Goal: Task Accomplishment & Management: Complete application form

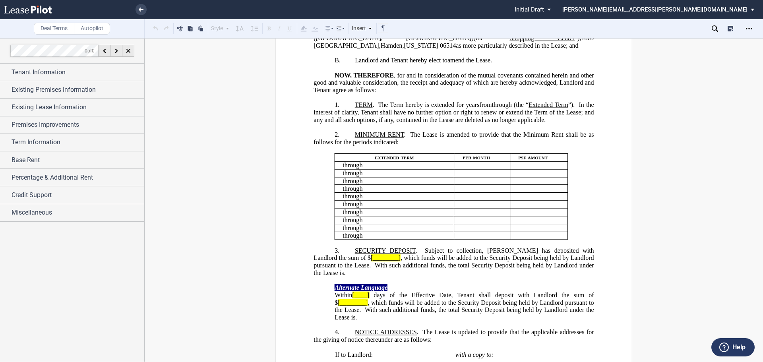
scroll to position [119, 0]
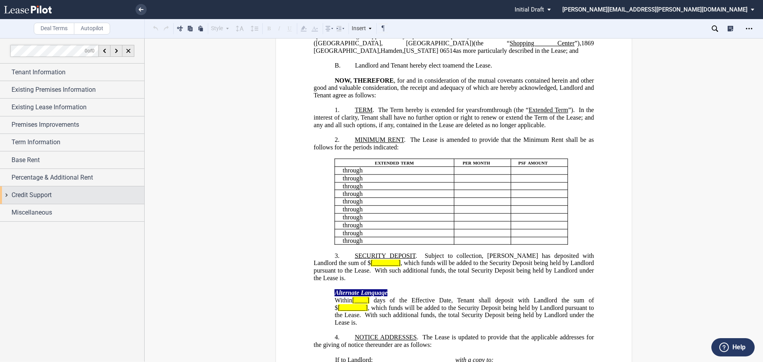
click at [88, 189] on div "Credit Support" at bounding box center [72, 194] width 144 height 17
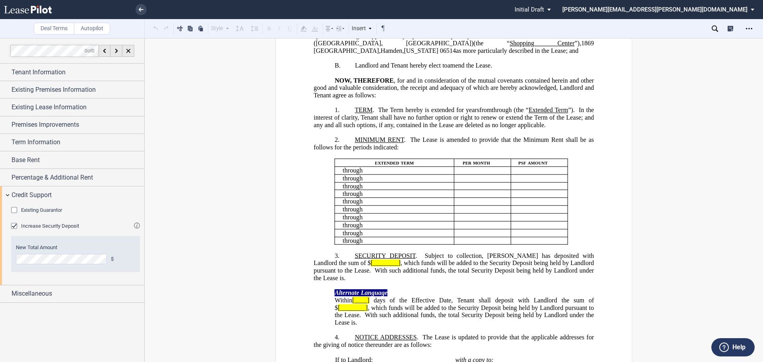
click at [17, 210] on div "Existing Guarantor" at bounding box center [15, 211] width 8 height 8
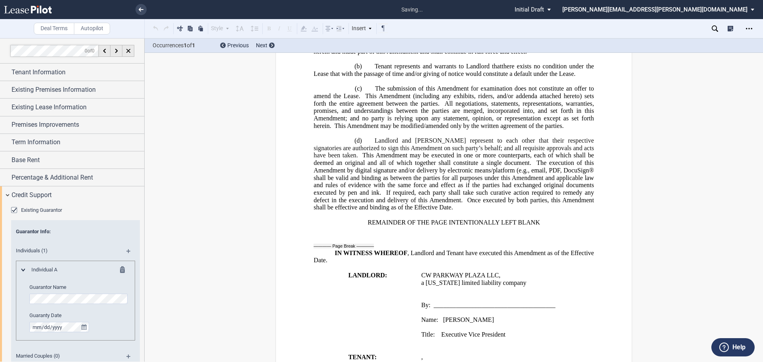
scroll to position [878, 0]
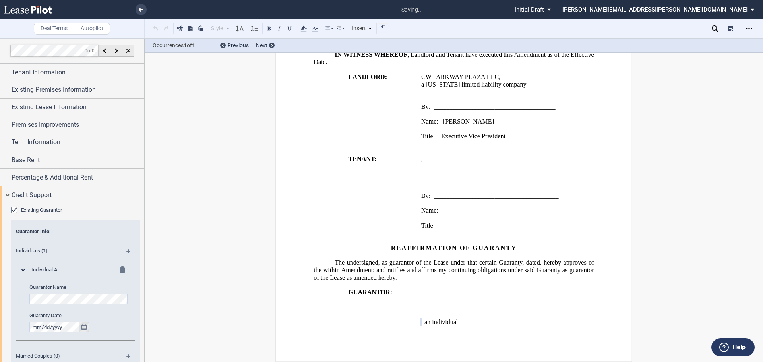
click at [86, 327] on icon "true" at bounding box center [83, 327] width 5 height 6
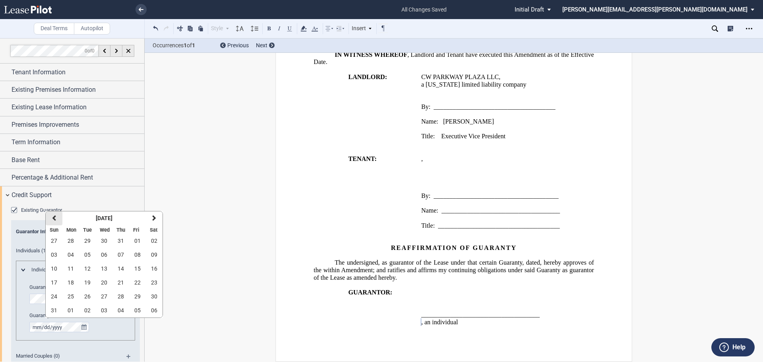
click at [56, 218] on icon "button" at bounding box center [54, 218] width 4 height 6
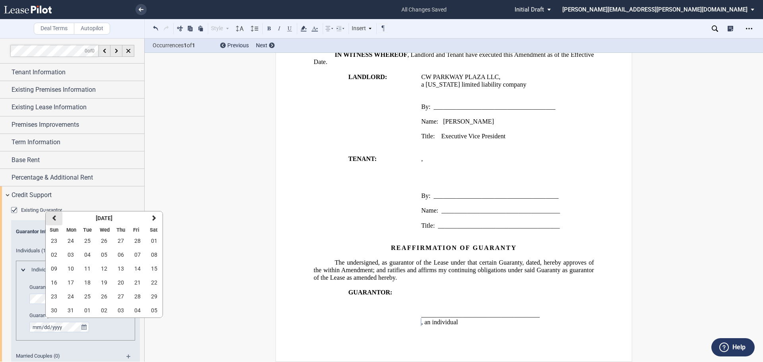
click at [56, 218] on icon "button" at bounding box center [54, 218] width 4 height 6
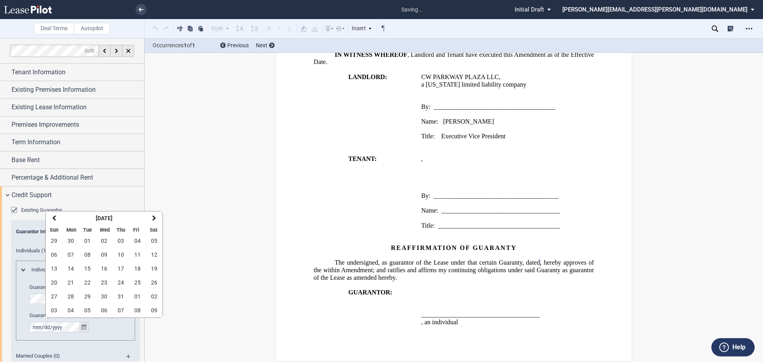
click at [86, 329] on icon "true" at bounding box center [83, 327] width 5 height 6
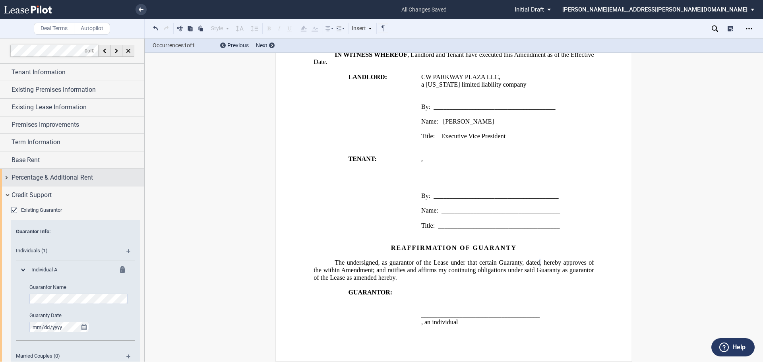
click at [43, 174] on span "Percentage & Additional Rent" at bounding box center [52, 178] width 81 height 10
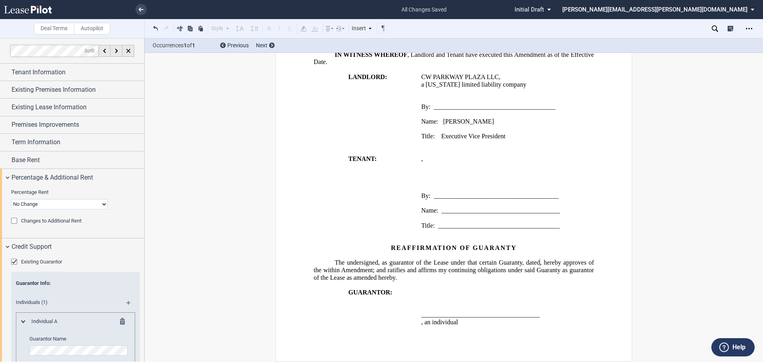
click at [14, 220] on div "Changes to Additional Rent" at bounding box center [15, 222] width 8 height 8
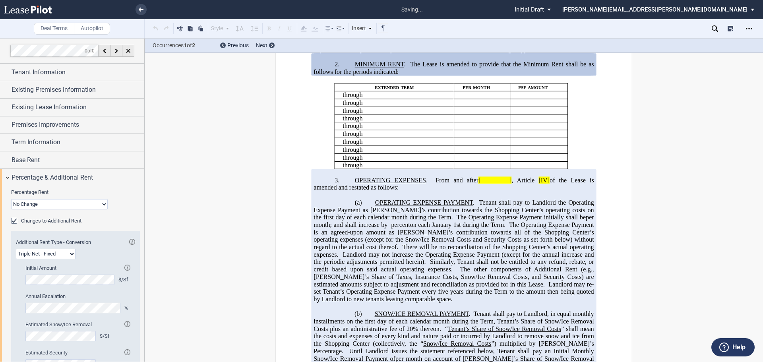
scroll to position [91, 0]
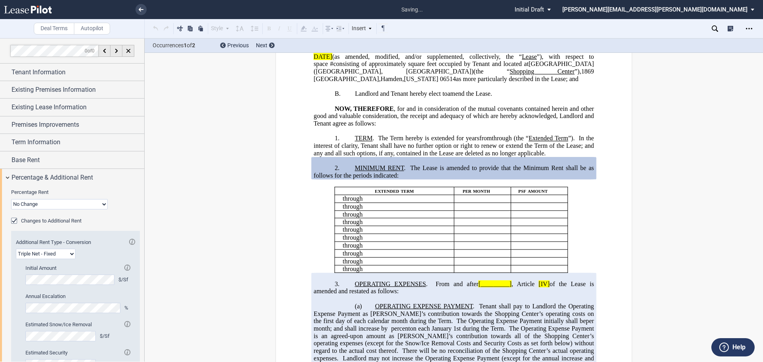
click at [13, 220] on div "Changes to Additional Rent" at bounding box center [15, 222] width 8 height 8
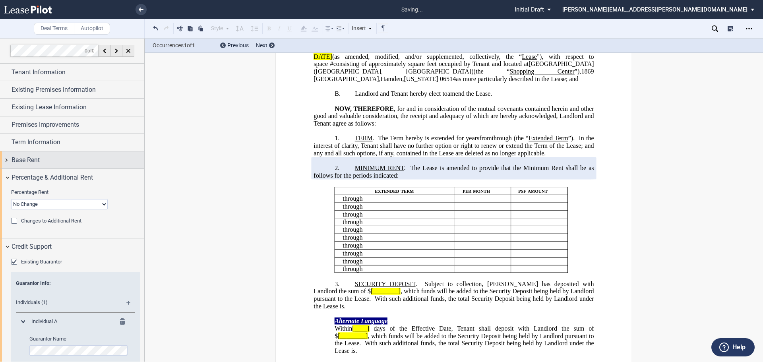
click at [37, 160] on span "Base Rent" at bounding box center [26, 160] width 28 height 10
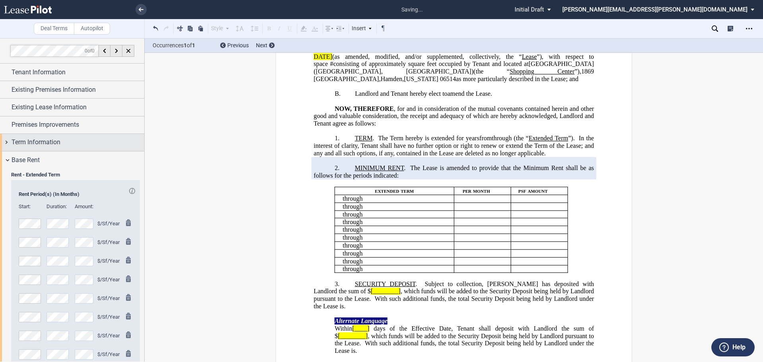
click at [47, 139] on span "Term Information" at bounding box center [36, 142] width 49 height 10
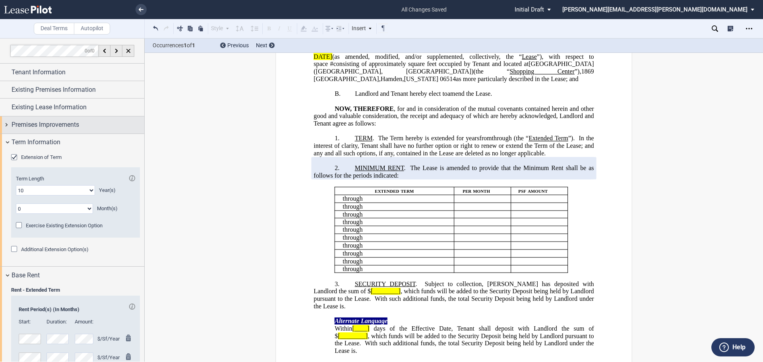
click at [79, 125] on span "Premises Improvements" at bounding box center [46, 125] width 68 height 10
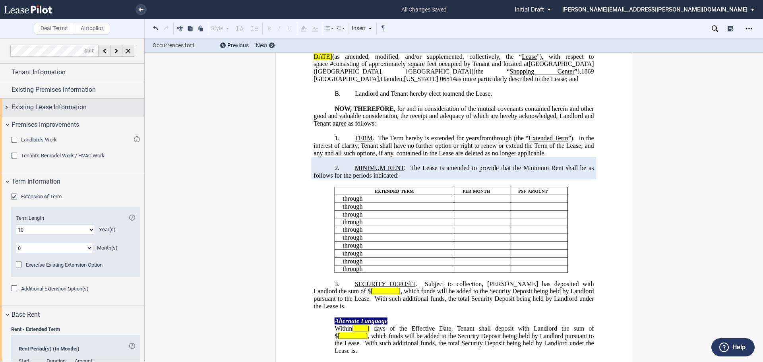
click at [75, 109] on span "Existing Lease Information" at bounding box center [49, 107] width 75 height 10
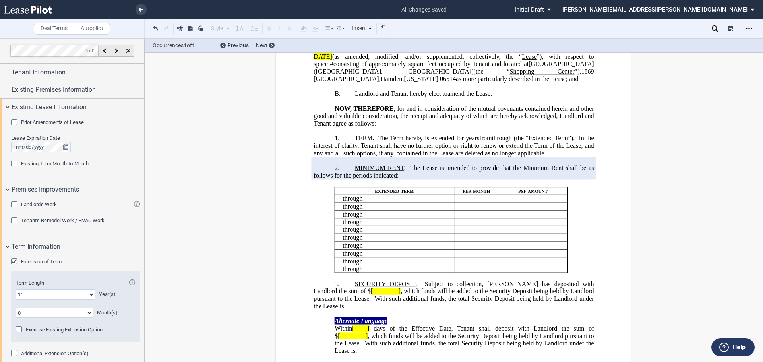
click at [15, 122] on div "Prior Amendments of Lease" at bounding box center [15, 123] width 8 height 8
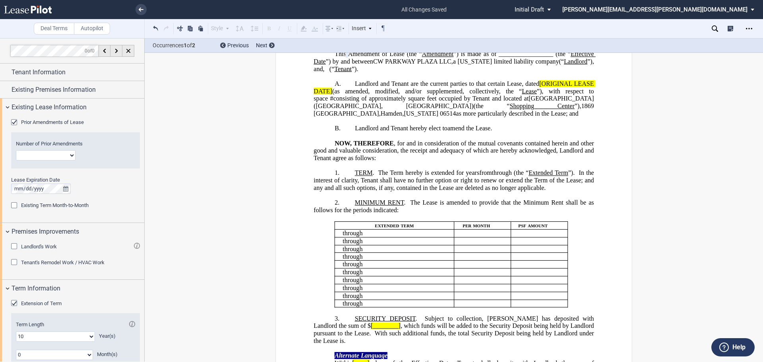
scroll to position [0, 0]
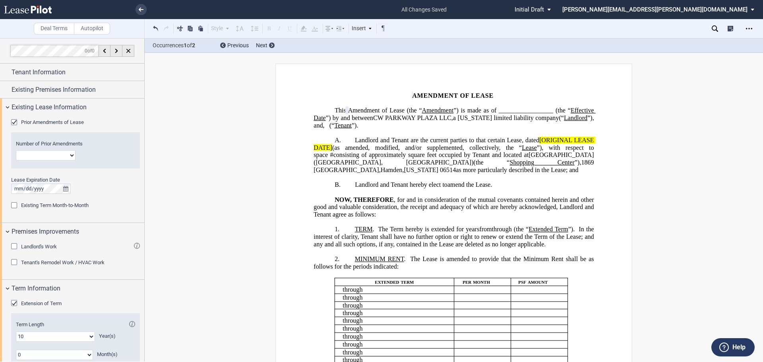
click at [70, 156] on select "1 2 3 4 5 6 7 8 9 10 11 12" at bounding box center [46, 155] width 60 height 10
select select "number:3"
click at [16, 150] on select "1 2 3 4 5 6 7 8 9 10 11 12" at bounding box center [46, 155] width 60 height 10
click at [95, 86] on div "Existing Premises Information" at bounding box center [72, 89] width 144 height 17
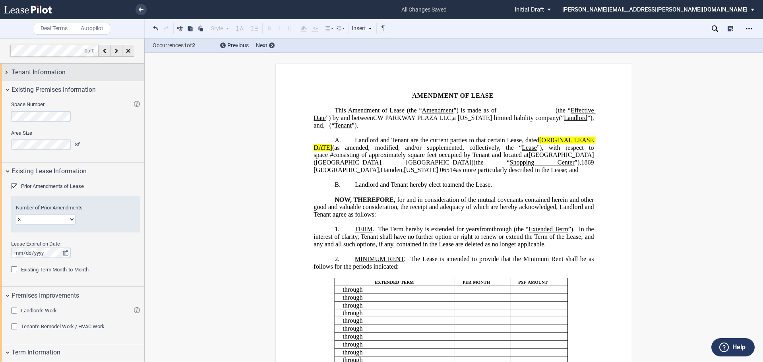
click at [87, 71] on div "Tenant Information" at bounding box center [78, 73] width 133 height 10
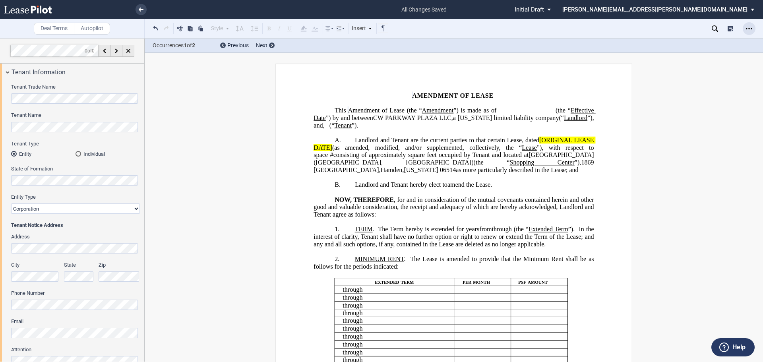
click at [752, 26] on icon "Open Lease options menu" at bounding box center [749, 28] width 6 height 6
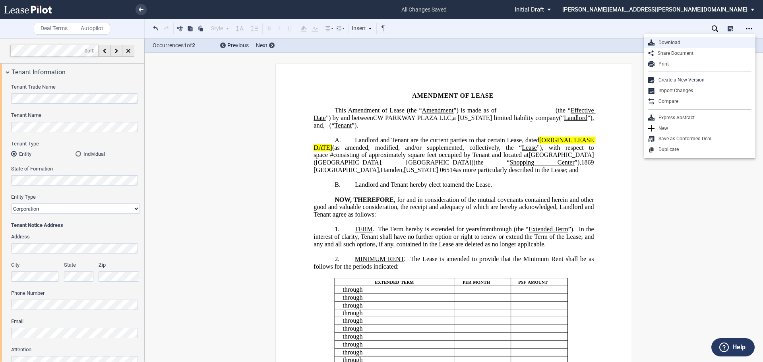
click at [665, 44] on div "Download" at bounding box center [702, 42] width 97 height 7
